Goal: Task Accomplishment & Management: Manage account settings

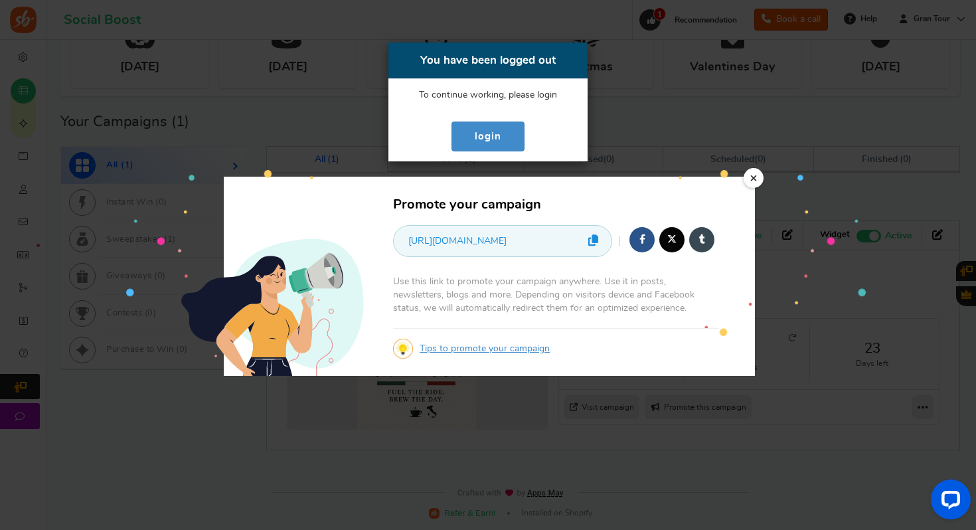
click at [756, 182] on div "You have been logged out To continue working, please reload the page. To contin…" at bounding box center [488, 265] width 976 height 530
click at [756, 180] on div "You have been logged out To continue working, please reload the page. To contin…" at bounding box center [488, 265] width 976 height 530
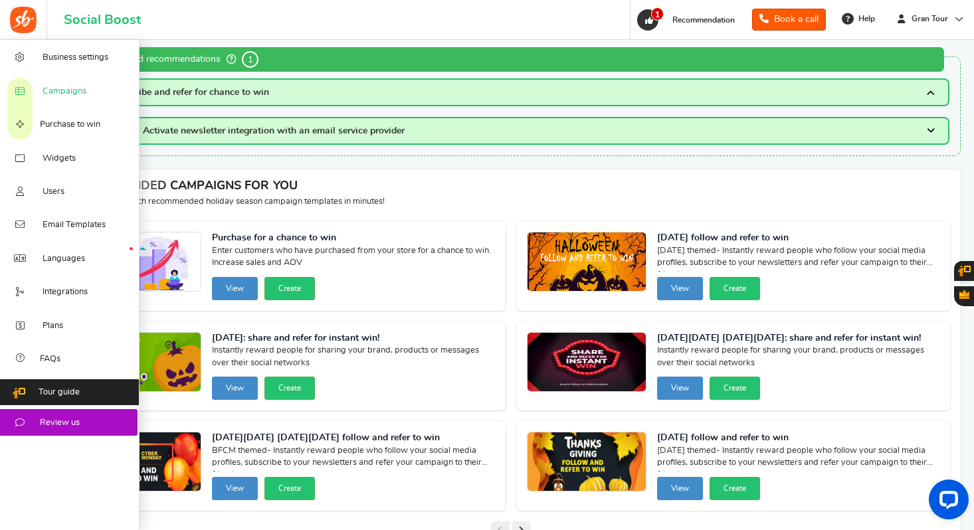
click at [55, 92] on span "Campaigns" at bounding box center [65, 92] width 44 height 12
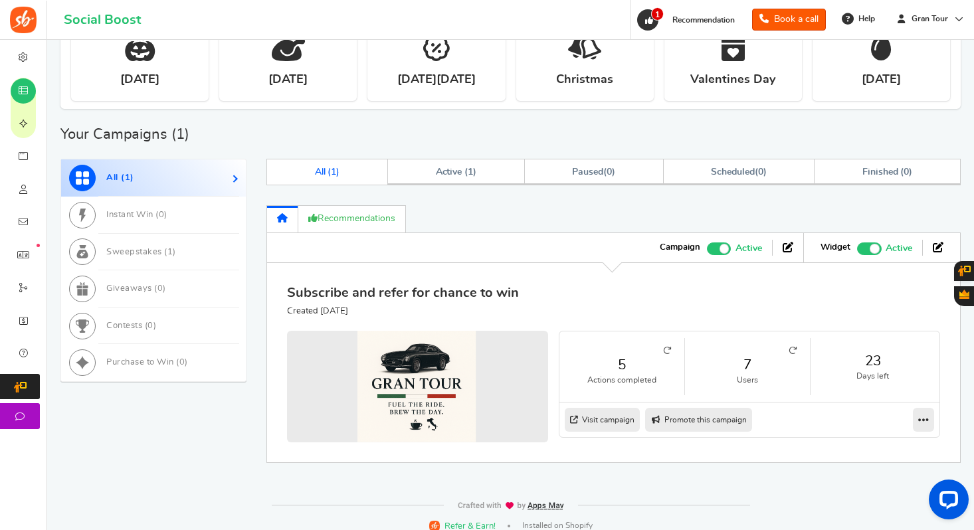
scroll to position [547, 0]
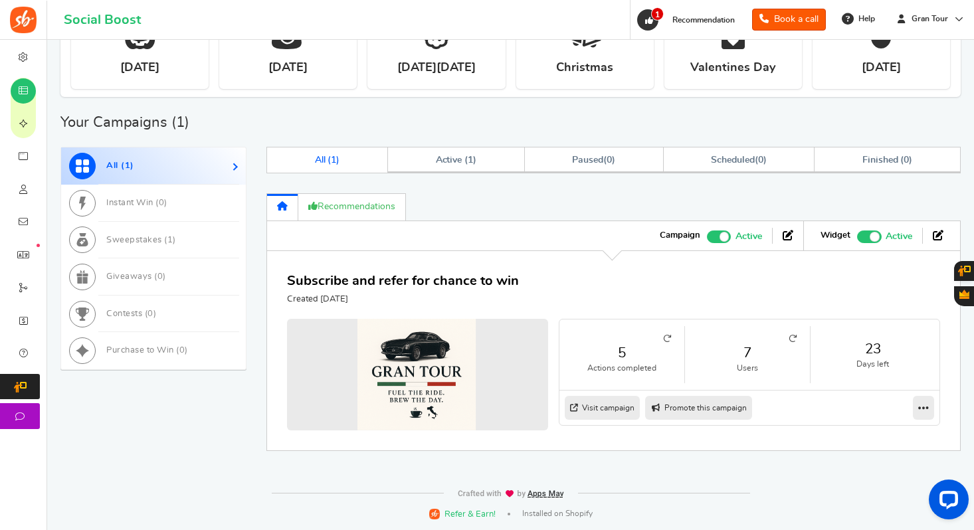
click at [794, 341] on icon at bounding box center [792, 339] width 8 height 8
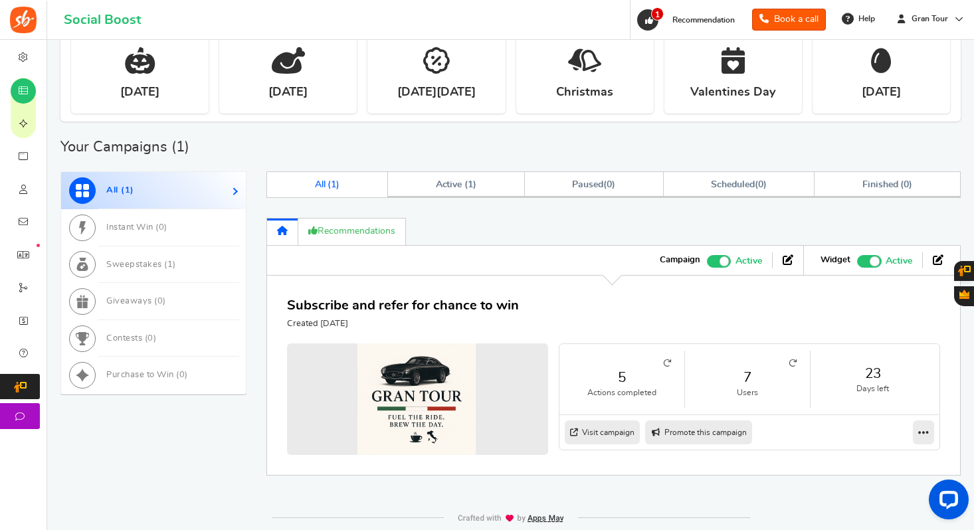
scroll to position [519, 0]
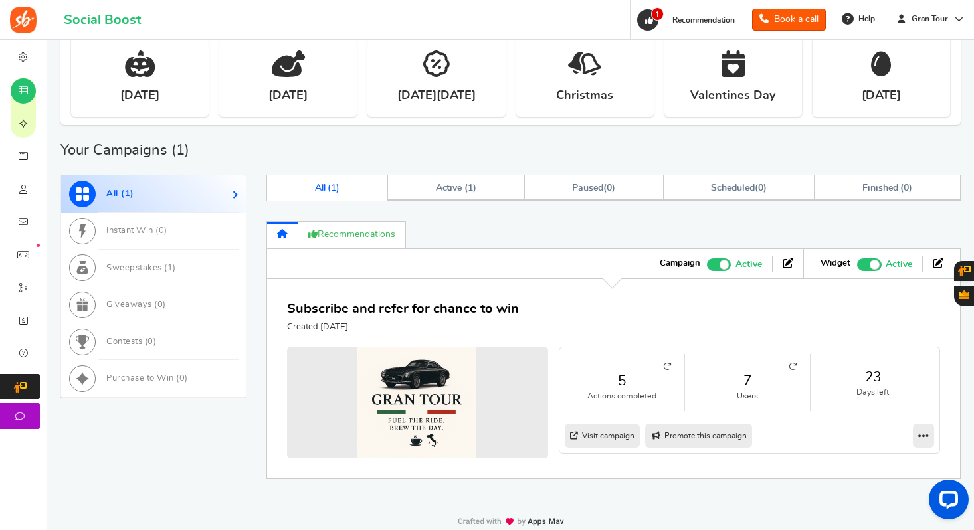
click at [751, 400] on small "Users" at bounding box center [747, 395] width 98 height 11
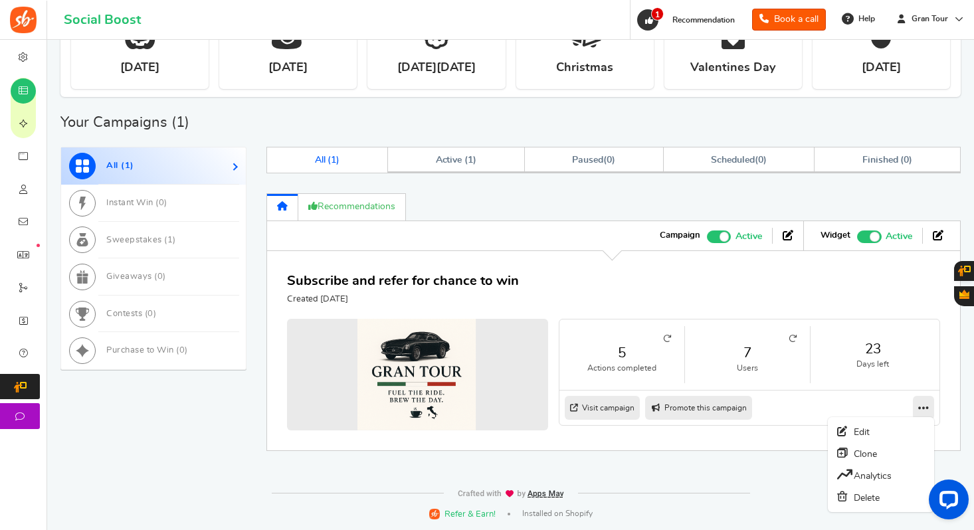
click at [924, 411] on icon at bounding box center [923, 408] width 11 height 12
click at [359, 212] on link "Recommendations" at bounding box center [352, 206] width 108 height 27
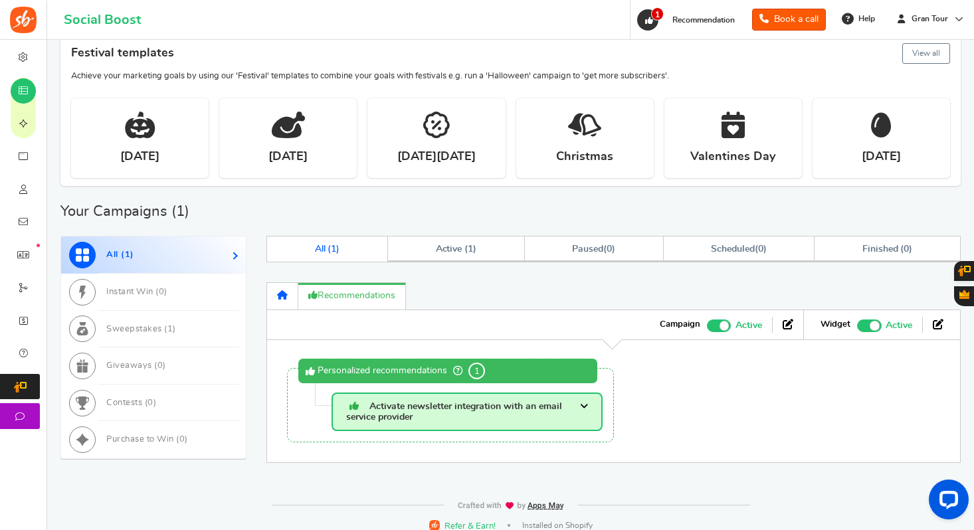
scroll to position [469, 0]
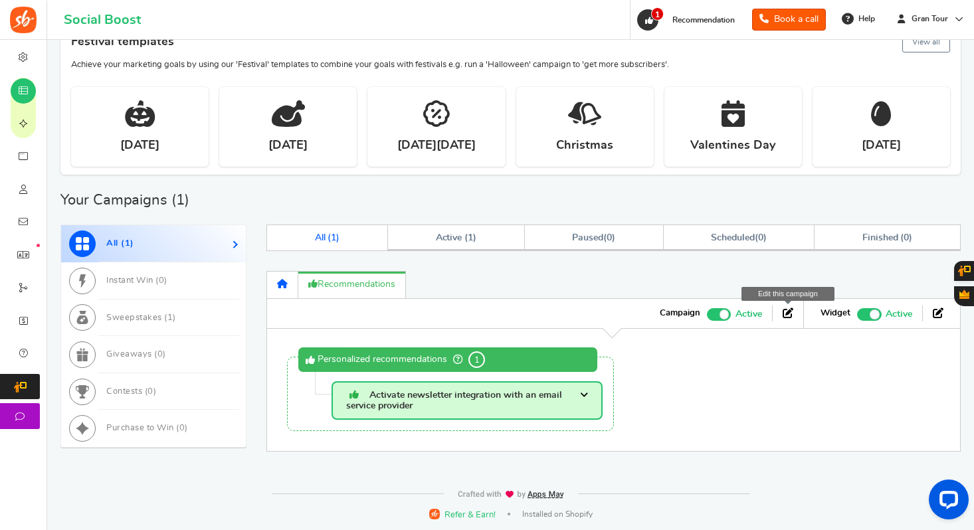
click at [787, 315] on icon at bounding box center [787, 312] width 11 height 11
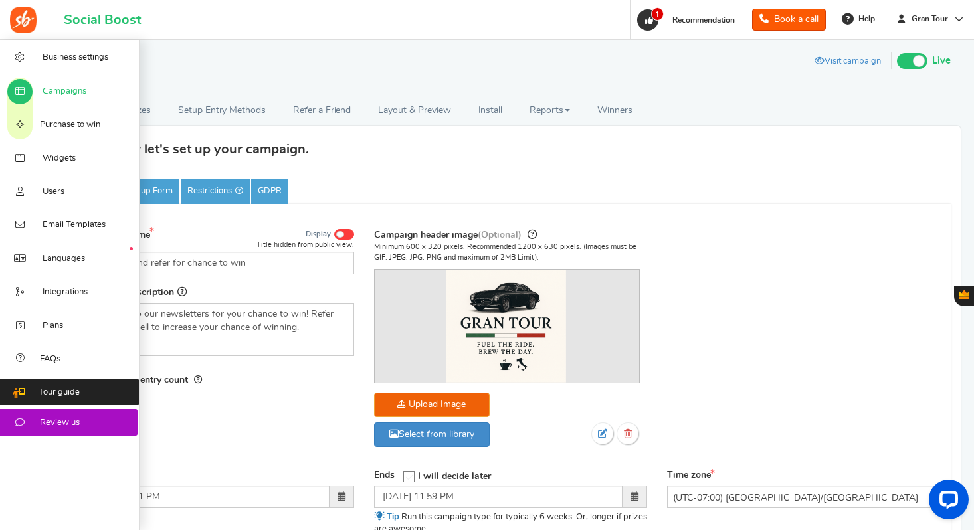
click at [22, 97] on icon at bounding box center [19, 91] width 13 height 11
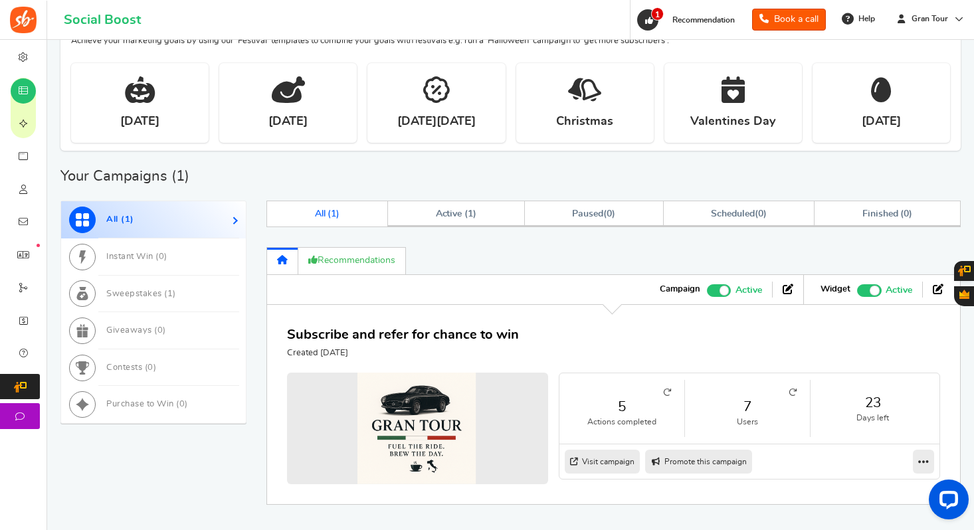
scroll to position [547, 0]
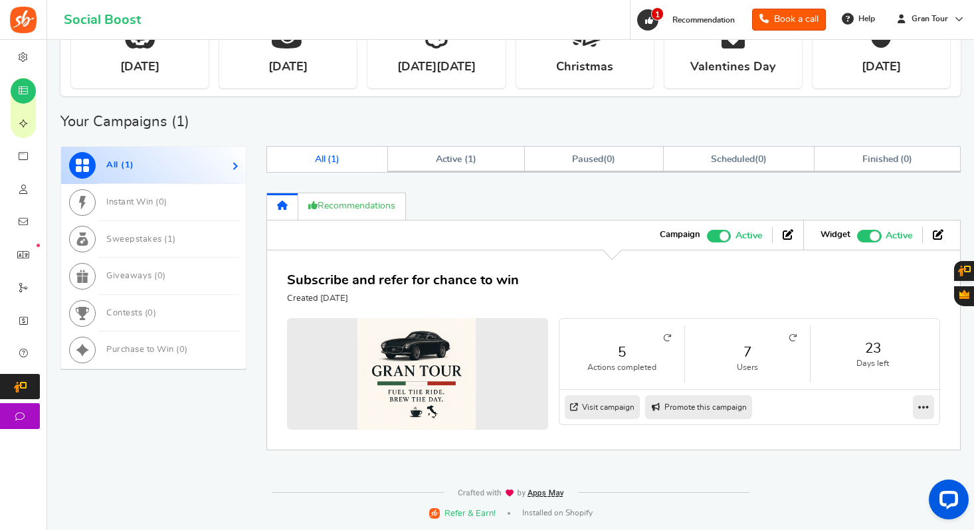
click at [610, 405] on link "Visit campaign" at bounding box center [601, 407] width 75 height 24
click at [793, 337] on icon at bounding box center [792, 338] width 8 height 8
click at [797, 339] on li "7 Users" at bounding box center [748, 353] width 126 height 56
click at [793, 339] on icon at bounding box center [792, 338] width 8 height 8
click at [592, 208] on div "Warning - Fix it! Recommendations" at bounding box center [613, 206] width 694 height 27
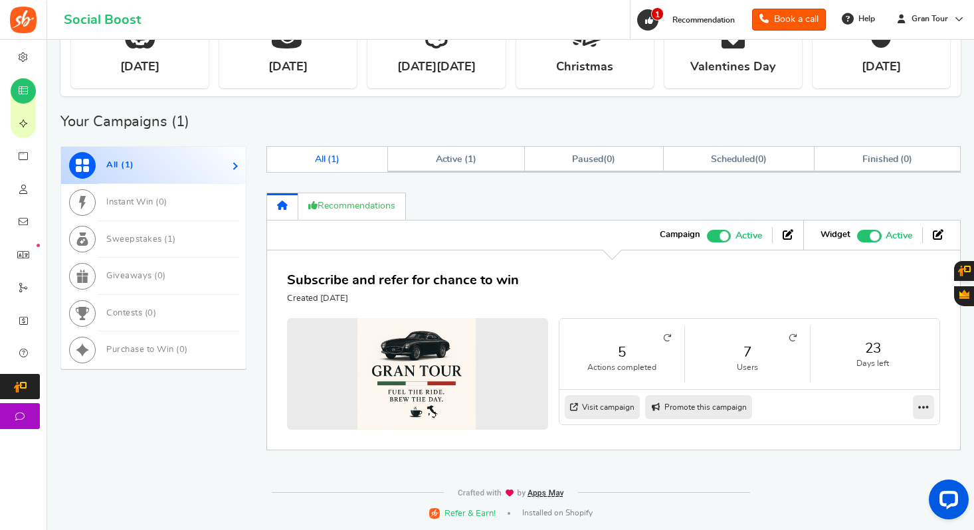
click at [792, 338] on icon at bounding box center [792, 338] width 8 height 8
click at [921, 403] on icon at bounding box center [923, 407] width 11 height 12
click at [883, 476] on link "Analytics" at bounding box center [880, 475] width 98 height 22
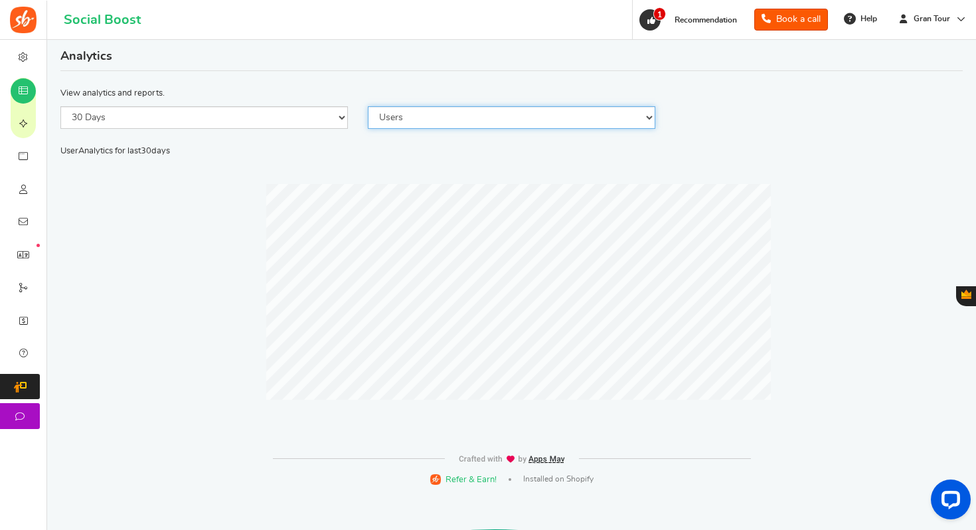
click at [475, 115] on select "Users Entries Impressions Referral Signups" at bounding box center [512, 117] width 288 height 23
select select "Entries"
click at [368, 106] on select "Users Entries Impressions Referral Signups" at bounding box center [512, 117] width 288 height 23
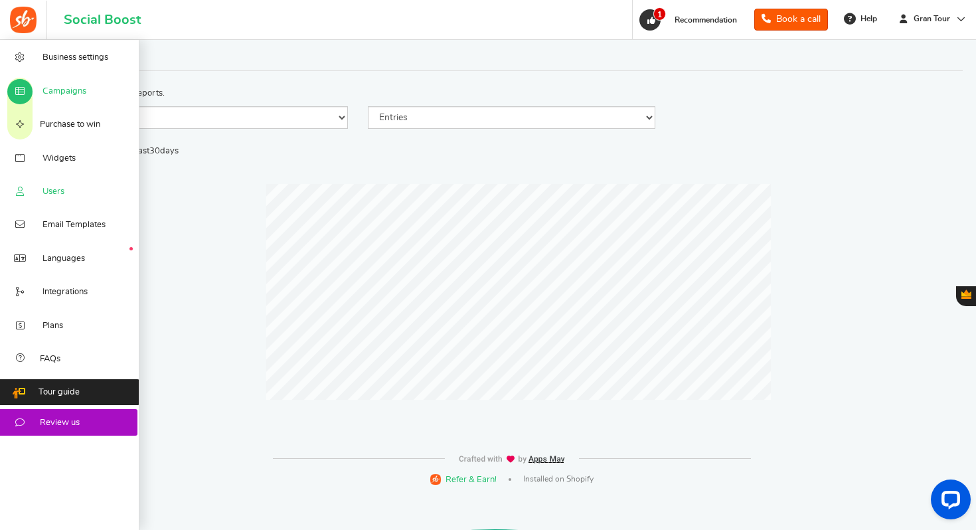
click at [43, 191] on span "Users" at bounding box center [54, 192] width 22 height 12
